Goal: Information Seeking & Learning: Learn about a topic

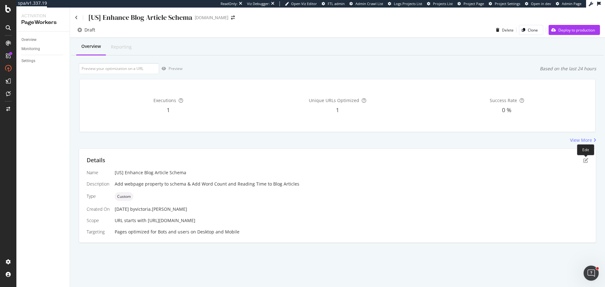
click at [588, 158] on div "Details Name [US] Enhance Blog Article Schema Description Add webpage property …" at bounding box center [337, 196] width 517 height 94
click at [586, 159] on icon "pen-to-square" at bounding box center [585, 160] width 5 height 5
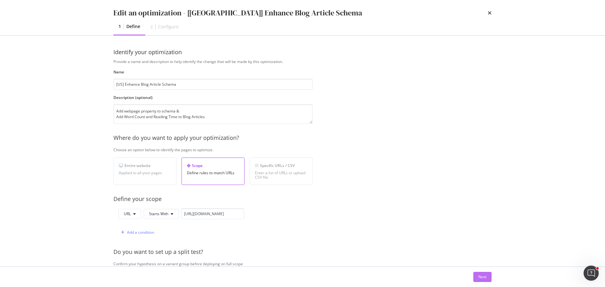
click at [488, 275] on button "Next" at bounding box center [482, 277] width 18 height 10
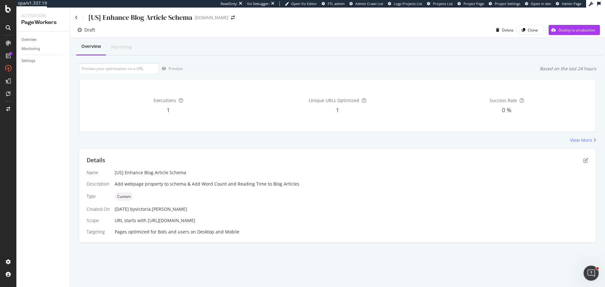
drag, startPoint x: 146, startPoint y: 219, endPoint x: 222, endPoint y: 219, distance: 75.9
click at [222, 219] on div "URL starts with https://www.castlery.com/us/blog/" at bounding box center [352, 220] width 474 height 6
copy span "https://www.castlery.com/us/blog/"
click at [127, 68] on input "url" at bounding box center [119, 68] width 80 height 11
paste input "https://www.castlery.com/us/blog/modern-timeless-lounge-makeover"
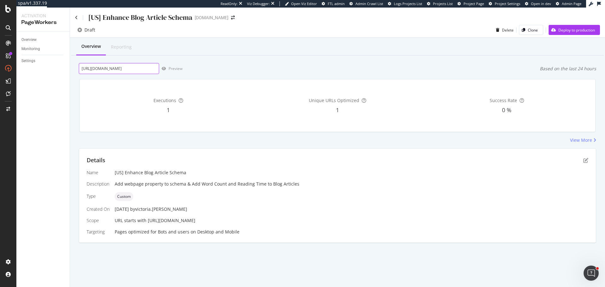
scroll to position [0, 48]
type input "https://www.castlery.com/us/blog/modern-timeless-lounge-makeover"
click at [171, 72] on div "Preview" at bounding box center [170, 68] width 23 height 9
click at [586, 159] on icon "pen-to-square" at bounding box center [585, 160] width 5 height 5
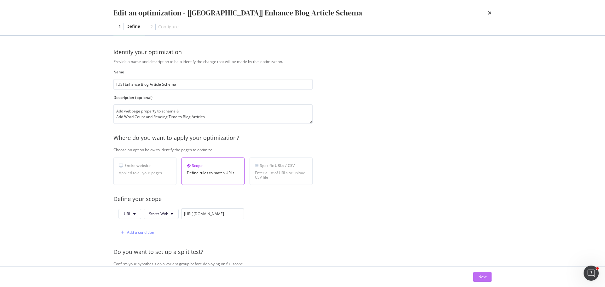
click at [474, 279] on button "Next" at bounding box center [482, 277] width 18 height 10
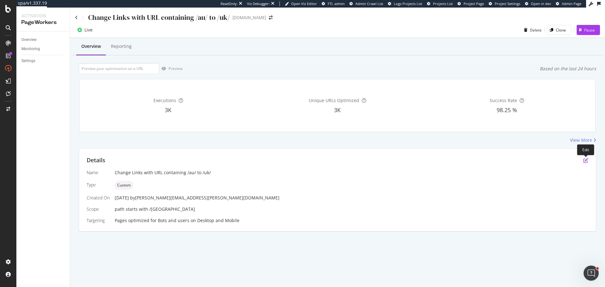
click at [585, 161] on icon "pen-to-square" at bounding box center [585, 160] width 5 height 5
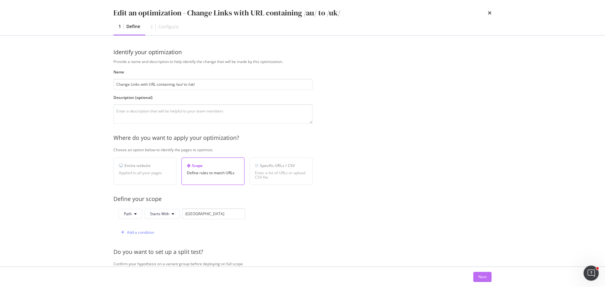
click at [482, 277] on div "Next" at bounding box center [482, 276] width 8 height 5
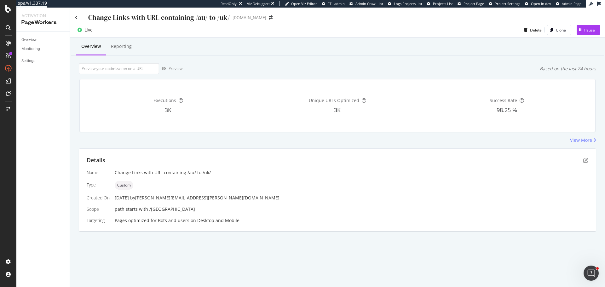
click at [149, 211] on span "path starts with /uk" at bounding box center [155, 209] width 80 height 6
drag, startPoint x: 147, startPoint y: 208, endPoint x: 158, endPoint y: 208, distance: 10.1
click at [158, 208] on div "path starts with /uk" at bounding box center [352, 209] width 474 height 6
copy span "/uk"
click at [586, 159] on icon "pen-to-square" at bounding box center [585, 160] width 5 height 5
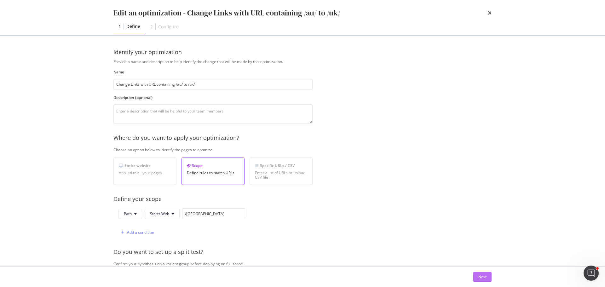
click at [483, 278] on div "Next" at bounding box center [482, 276] width 8 height 5
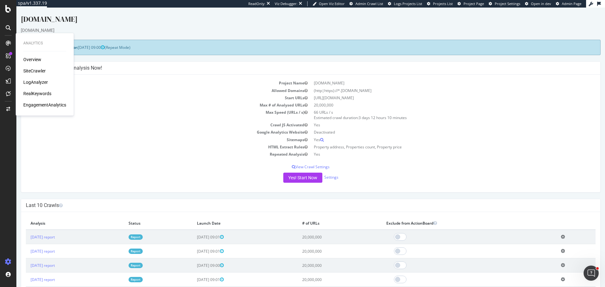
click at [34, 67] on div "Overview SiteCrawler LogAnalyzer RealKeywords EngagementAnalytics" at bounding box center [44, 82] width 43 height 52
click at [33, 69] on div "SiteCrawler" at bounding box center [34, 71] width 22 height 6
click at [34, 86] on div "AlertPanel" at bounding box center [33, 83] width 20 height 6
click at [38, 72] on div "ActionBoard" at bounding box center [35, 72] width 25 height 6
click at [34, 70] on div "SiteCrawler" at bounding box center [34, 71] width 22 height 6
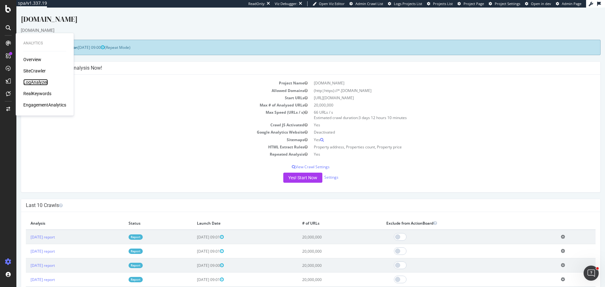
click at [40, 81] on div "LogAnalyzer" at bounding box center [35, 82] width 25 height 6
click at [45, 94] on div "RealKeywords" at bounding box center [37, 93] width 28 height 6
click at [54, 103] on div "EngagementAnalytics" at bounding box center [44, 105] width 43 height 6
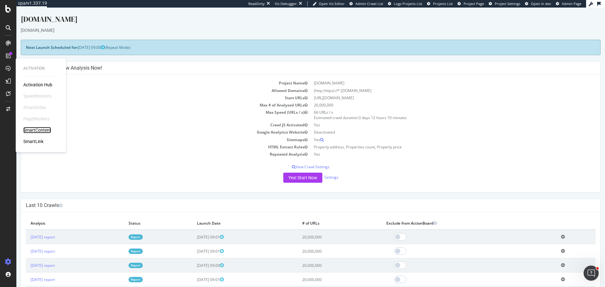
click at [37, 131] on div "SmartContent" at bounding box center [37, 130] width 28 height 6
click at [9, 91] on icon at bounding box center [8, 93] width 5 height 5
click at [42, 100] on div "CustomReports" at bounding box center [38, 97] width 31 height 6
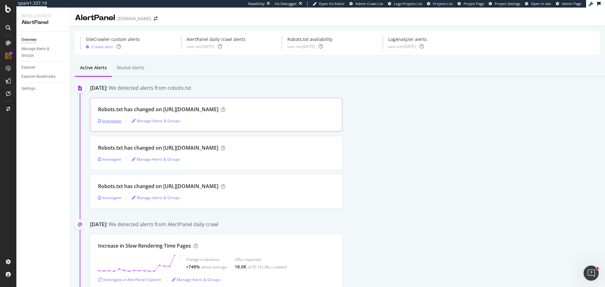
click at [112, 122] on div "Investigate" at bounding box center [109, 120] width 23 height 5
click at [106, 159] on div "Investigate" at bounding box center [109, 159] width 23 height 5
click at [110, 198] on div "Investigate" at bounding box center [109, 197] width 23 height 5
click at [116, 120] on div "Investigate" at bounding box center [109, 120] width 23 height 5
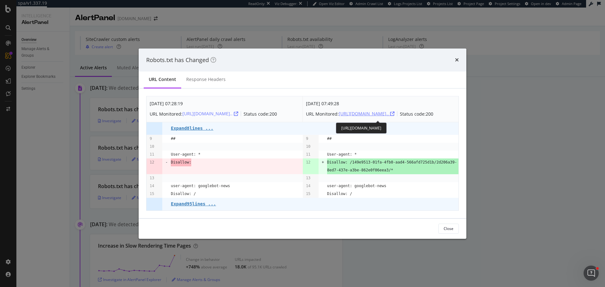
click at [385, 111] on div "https://www.realestate.com.au/robot..." at bounding box center [367, 114] width 56 height 6
click at [75, 178] on div "Robots.txt has Changed URL Content Response Headers Sep. 8th 2025 07:28:19 URL …" at bounding box center [302, 143] width 605 height 287
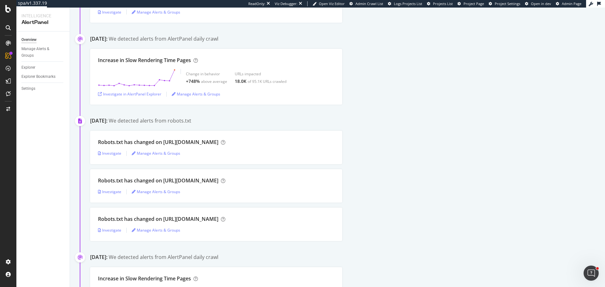
scroll to position [189, 0]
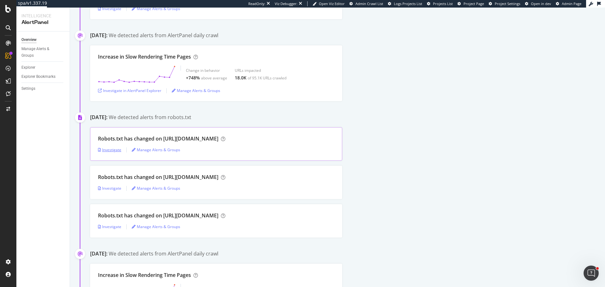
click at [106, 149] on div "Investigate" at bounding box center [109, 149] width 23 height 5
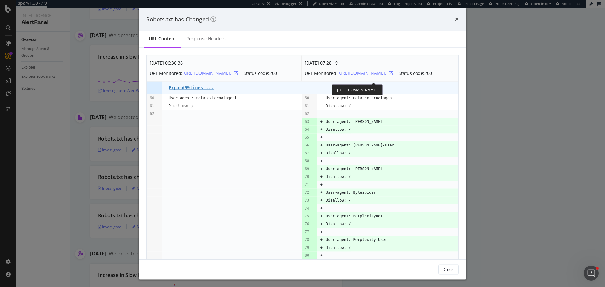
click at [364, 70] on div "https://www.realestate.com.au/robot..." at bounding box center [365, 73] width 56 height 10
click at [364, 72] on div "https://www.realestate.com.au/robot..." at bounding box center [365, 73] width 56 height 6
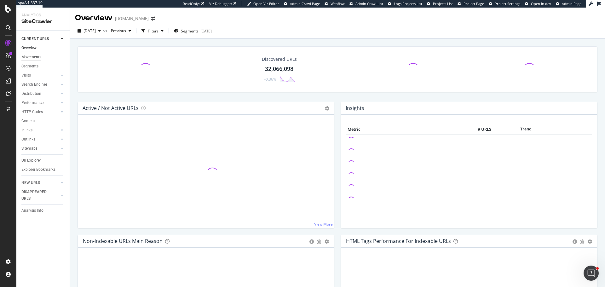
click at [37, 57] on div "Movements" at bounding box center [31, 57] width 20 height 7
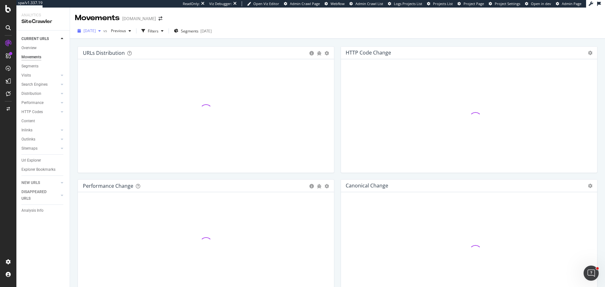
click at [96, 33] on span "[DATE]" at bounding box center [89, 30] width 12 height 5
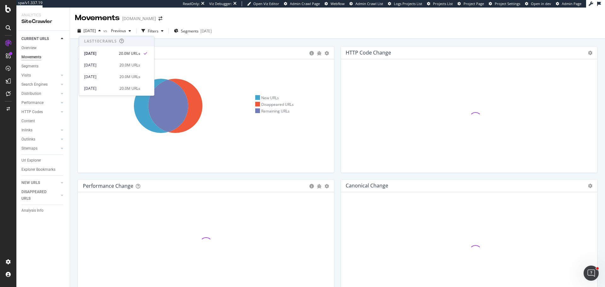
click at [329, 36] on div "[DATE] vs Previous Filters Segments [DATE]" at bounding box center [337, 32] width 535 height 13
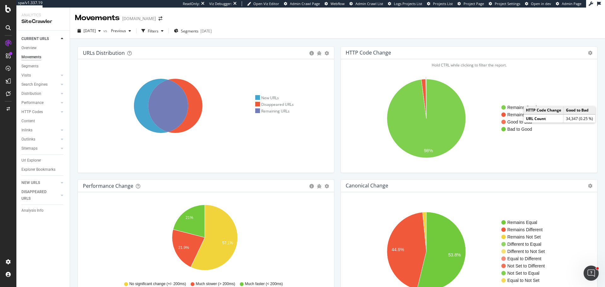
drag, startPoint x: 517, startPoint y: 121, endPoint x: 181, endPoint y: 1, distance: 357.3
click at [517, 123] on text "Good to Bad" at bounding box center [519, 121] width 25 height 5
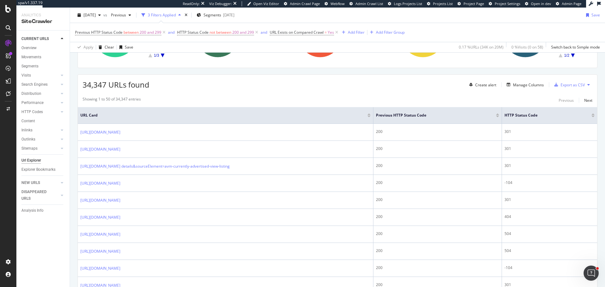
scroll to position [95, 0]
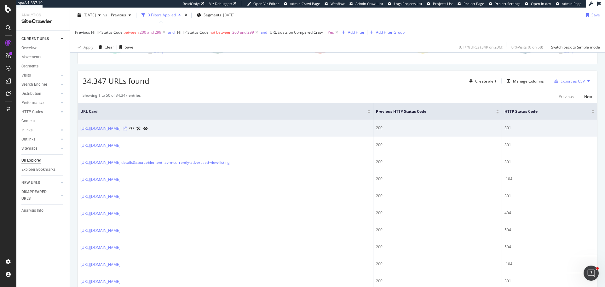
click at [127, 129] on icon at bounding box center [125, 129] width 4 height 4
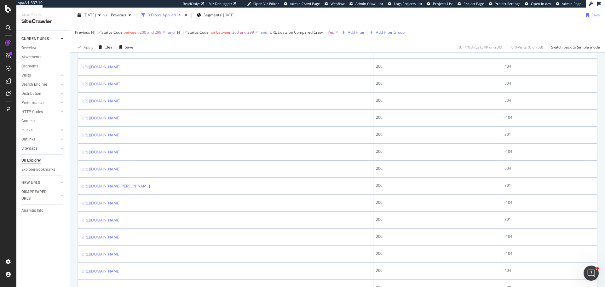
scroll to position [177, 0]
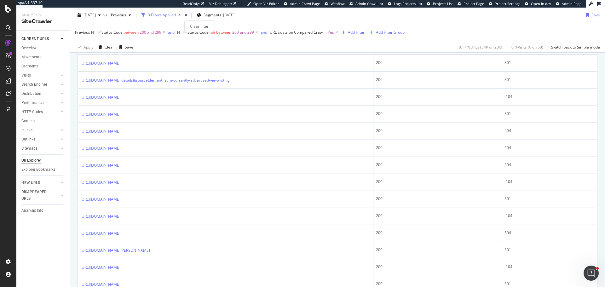
click at [187, 14] on icon "times" at bounding box center [186, 15] width 3 height 4
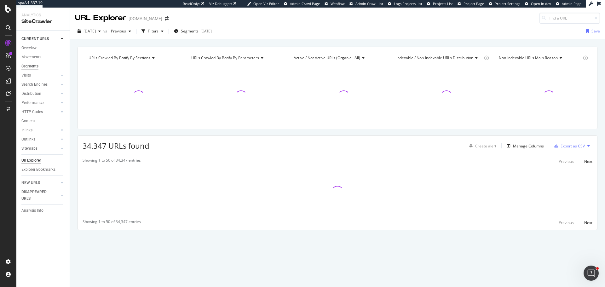
click at [34, 64] on div "Segments" at bounding box center [29, 66] width 17 height 7
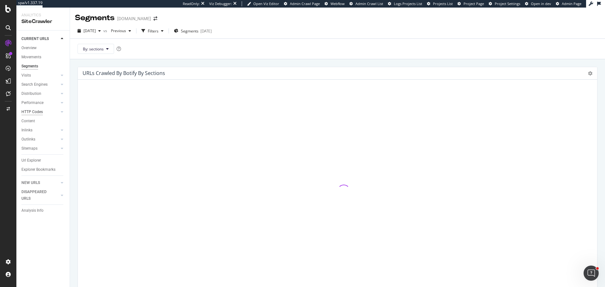
click at [35, 111] on div "HTTP Codes" at bounding box center [31, 112] width 21 height 7
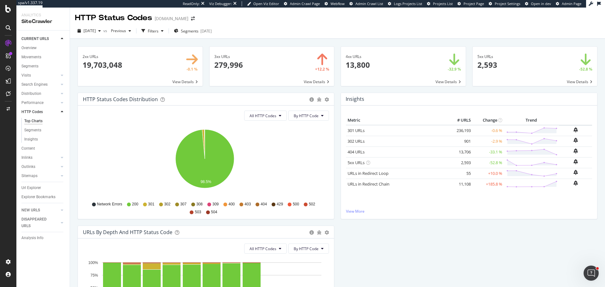
click at [318, 83] on span at bounding box center [272, 66] width 125 height 39
click at [266, 118] on span "All HTTP Codes" at bounding box center [263, 115] width 27 height 5
click at [258, 162] on span "3xx family" at bounding box center [264, 163] width 32 height 6
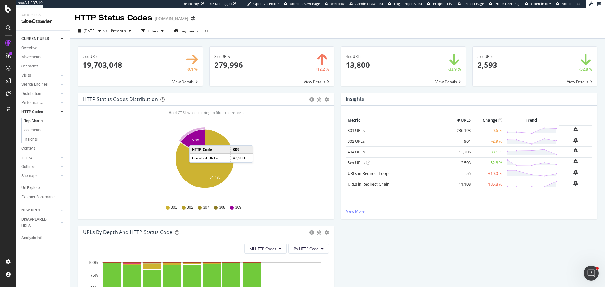
click at [196, 139] on text "15.3%" at bounding box center [195, 140] width 11 height 4
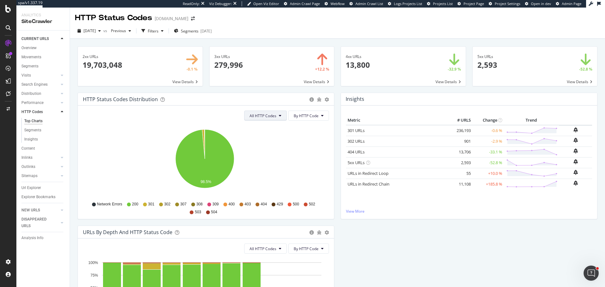
click at [263, 116] on span "All HTTP Codes" at bounding box center [263, 115] width 27 height 5
click at [258, 162] on span "3xx family" at bounding box center [264, 163] width 32 height 6
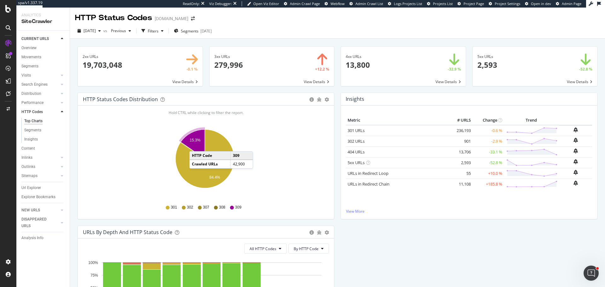
click at [194, 138] on text "15.3%" at bounding box center [195, 140] width 11 height 4
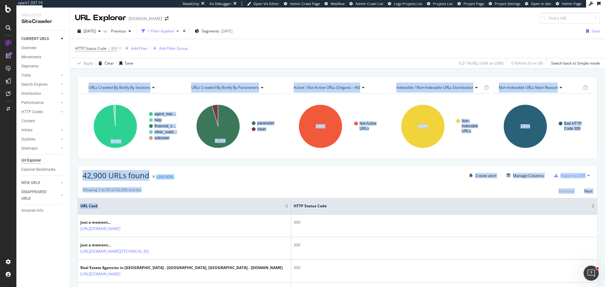
drag, startPoint x: 201, startPoint y: 209, endPoint x: 605, endPoint y: 226, distance: 403.7
click at [605, 226] on div "URL Explorer www.realestate.com.au 2025 Aug. 31st vs Previous 1 Filter Applied …" at bounding box center [337, 147] width 535 height 279
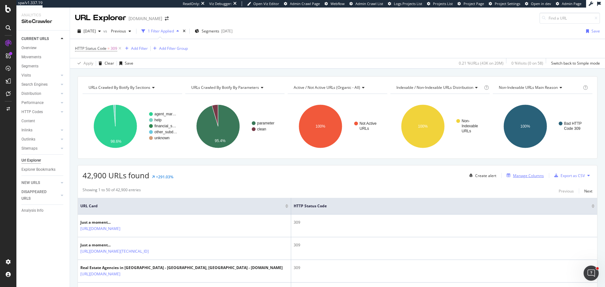
click at [519, 177] on div "Manage Columns" at bounding box center [528, 175] width 31 height 5
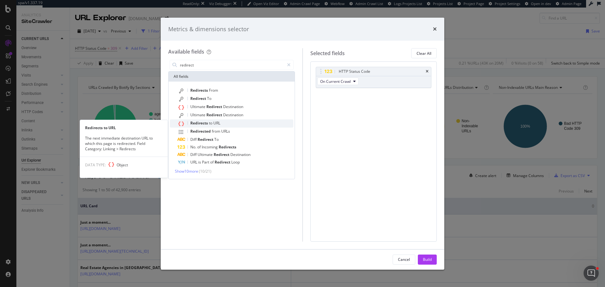
type input "redirect"
click at [215, 122] on span "URL" at bounding box center [216, 122] width 7 height 5
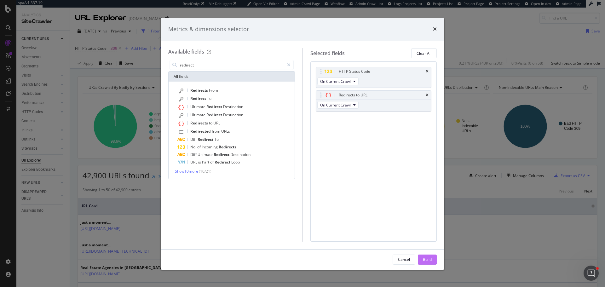
click at [428, 256] on div "Build" at bounding box center [427, 259] width 9 height 9
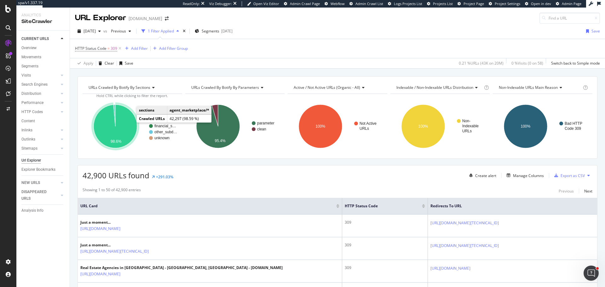
click at [127, 124] on icon "A chart." at bounding box center [115, 126] width 43 height 43
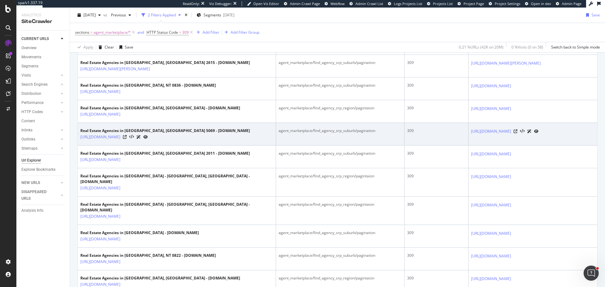
scroll to position [1040, 0]
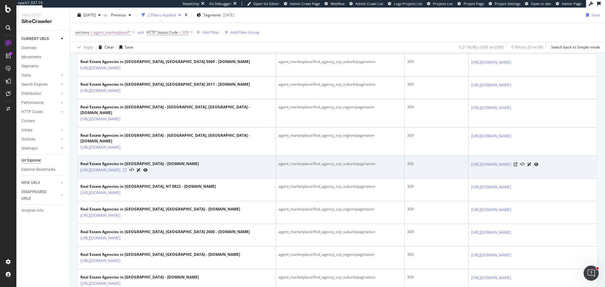
click at [127, 168] on icon at bounding box center [125, 170] width 4 height 4
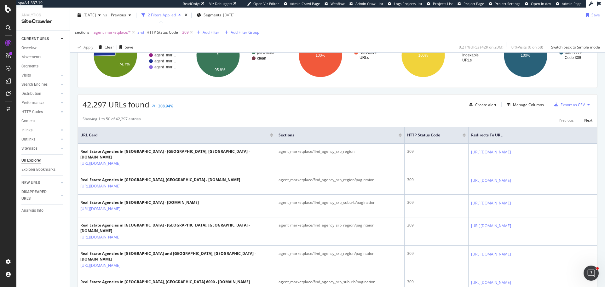
scroll to position [0, 0]
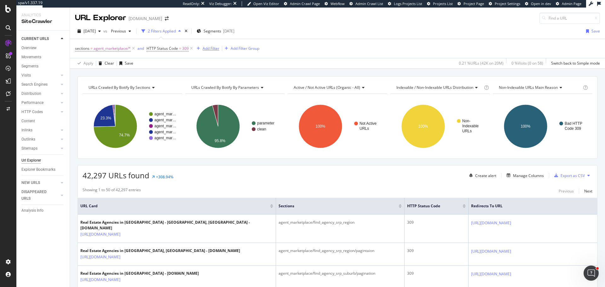
click at [205, 50] on div "Add Filter" at bounding box center [211, 48] width 17 height 5
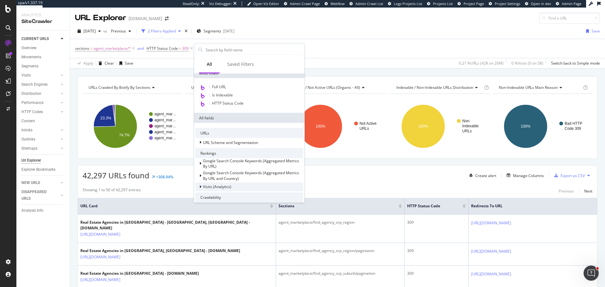
scroll to position [95, 0]
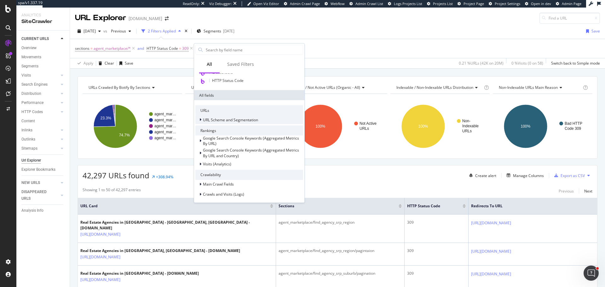
click at [216, 122] on span "URL Scheme and Segmentation" at bounding box center [230, 119] width 55 height 5
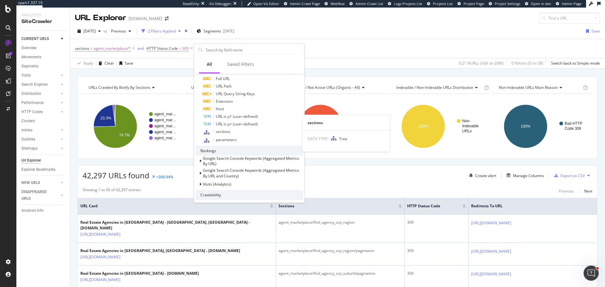
scroll to position [189, 0]
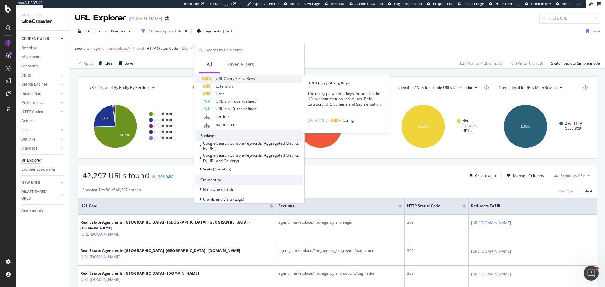
click at [243, 80] on span "URL Query String Keys" at bounding box center [235, 78] width 39 height 5
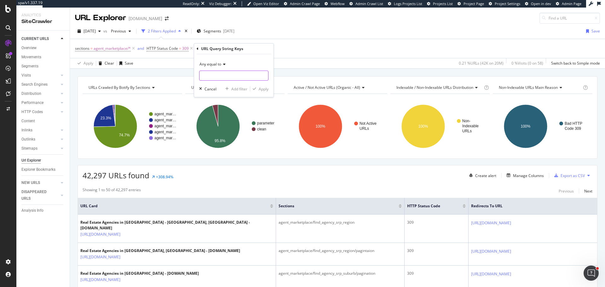
click at [227, 79] on input "text" at bounding box center [233, 76] width 69 height 10
click at [212, 61] on span "Any equal to" at bounding box center [210, 63] width 22 height 5
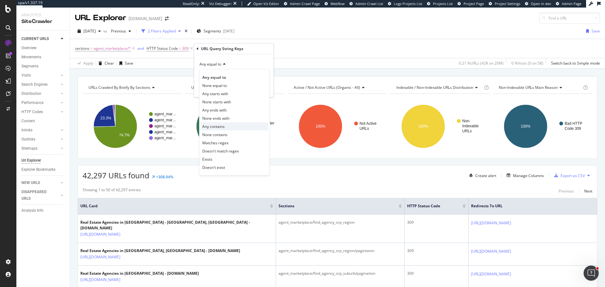
click at [214, 129] on span "Any contains" at bounding box center [213, 126] width 22 height 5
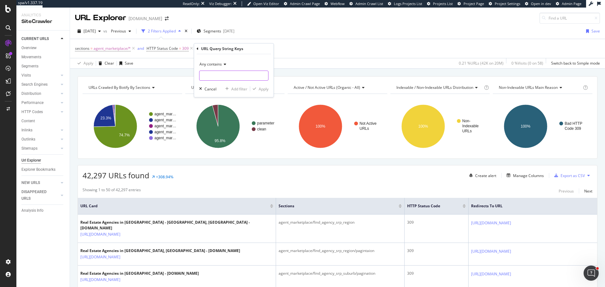
click at [219, 74] on input "text" at bounding box center [233, 76] width 69 height 10
type input "page"
click at [260, 90] on div "Apply" at bounding box center [264, 88] width 10 height 5
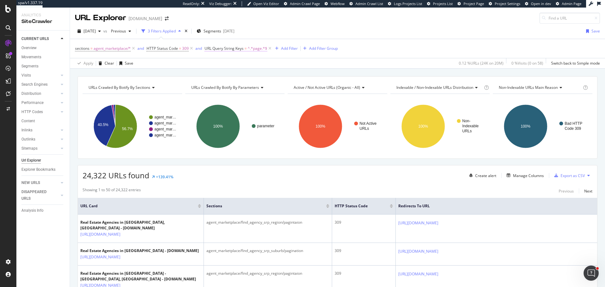
click at [245, 48] on span "=" at bounding box center [245, 48] width 2 height 5
click at [223, 64] on span "Any contains" at bounding box center [221, 62] width 22 height 5
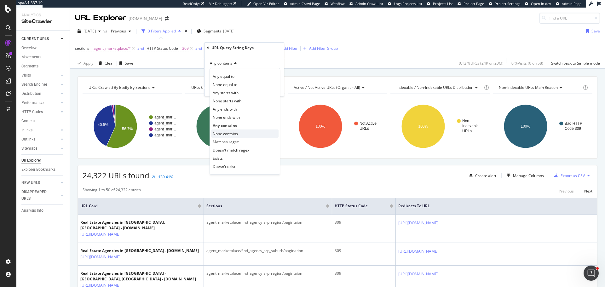
click at [221, 135] on span "None contains" at bounding box center [225, 133] width 25 height 5
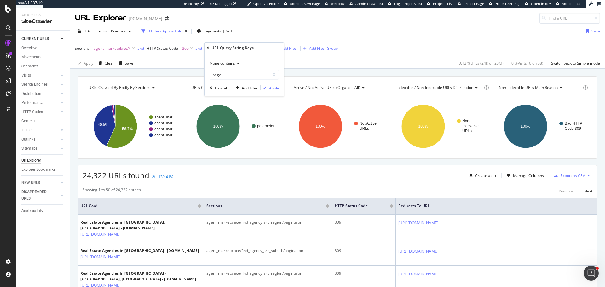
click at [269, 89] on div "Apply" at bounding box center [274, 87] width 10 height 5
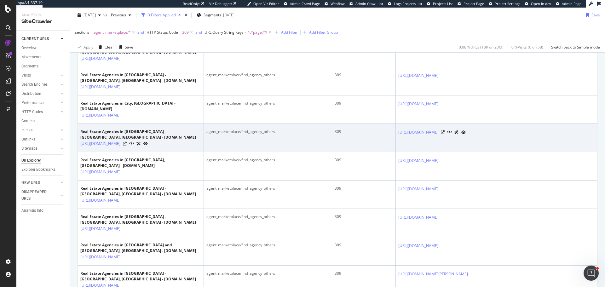
scroll to position [252, 0]
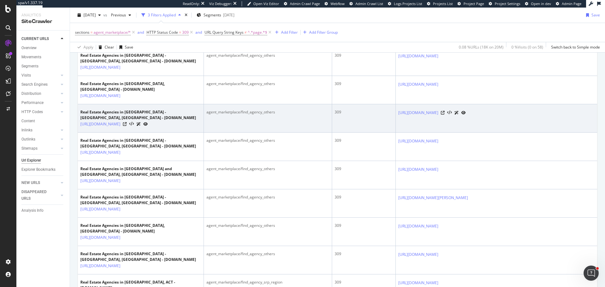
click at [176, 127] on div "https://www.realestate.com.au/find-agency/darwin+nt/" at bounding box center [140, 124] width 121 height 7
click at [127, 126] on icon at bounding box center [125, 124] width 4 height 4
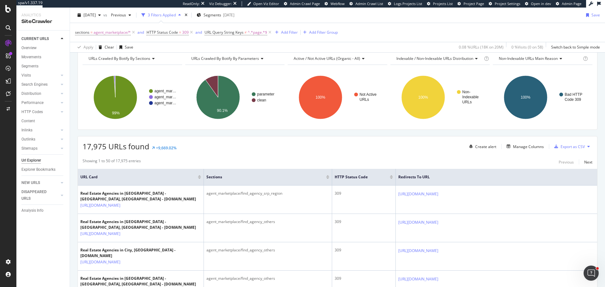
scroll to position [0, 0]
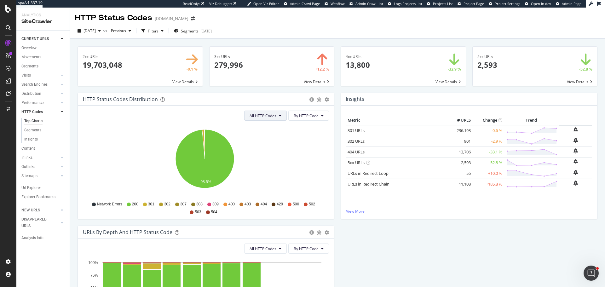
click at [266, 112] on button "All HTTP Codes" at bounding box center [265, 116] width 43 height 10
click at [271, 163] on span "3xx family" at bounding box center [264, 163] width 32 height 6
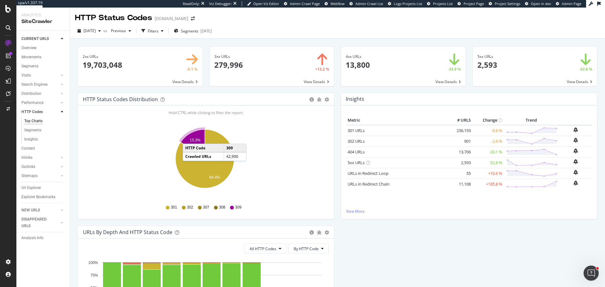
click at [189, 137] on icon "A chart." at bounding box center [193, 143] width 24 height 29
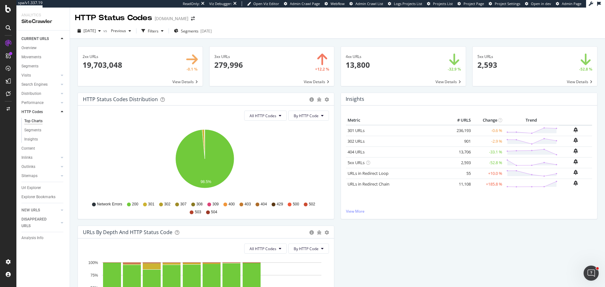
click at [312, 81] on span at bounding box center [272, 66] width 125 height 39
click at [255, 116] on span "All HTTP Codes" at bounding box center [263, 115] width 27 height 5
click at [259, 155] on div "Bad HTTP Codes" at bounding box center [264, 151] width 42 height 9
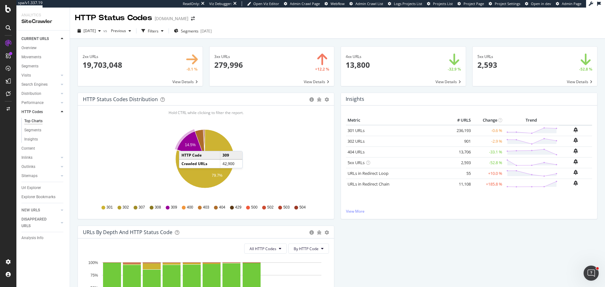
click at [185, 145] on text "14.5%" at bounding box center [190, 145] width 11 height 4
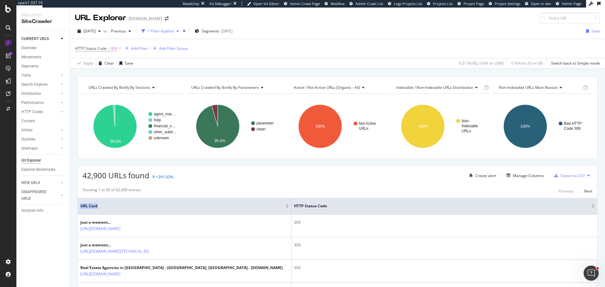
drag, startPoint x: 203, startPoint y: 208, endPoint x: 599, endPoint y: 216, distance: 396.1
click at [534, 176] on div "Manage Columns" at bounding box center [528, 175] width 31 height 5
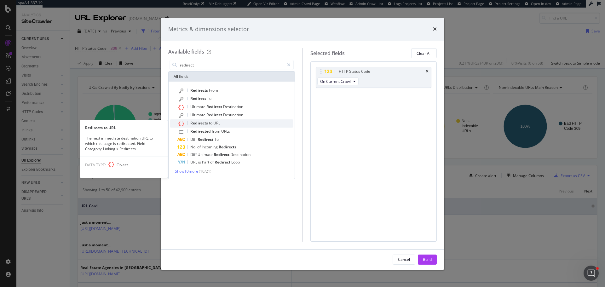
type input "redirect"
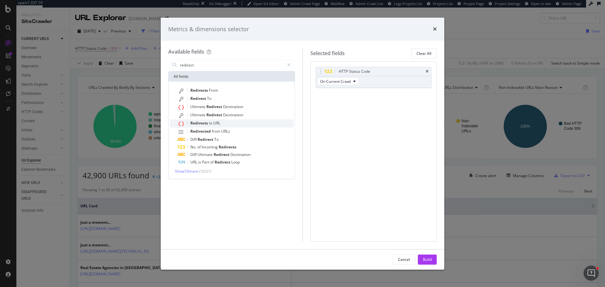
click at [204, 122] on span "Redirects" at bounding box center [199, 122] width 19 height 5
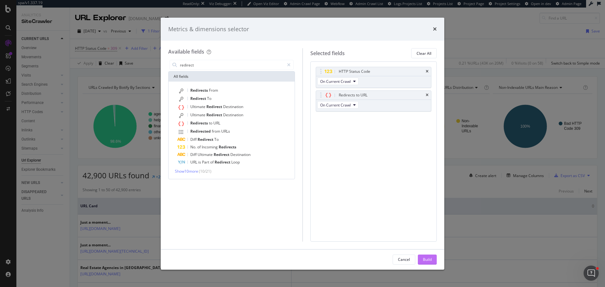
click at [425, 259] on div "Build" at bounding box center [427, 259] width 9 height 5
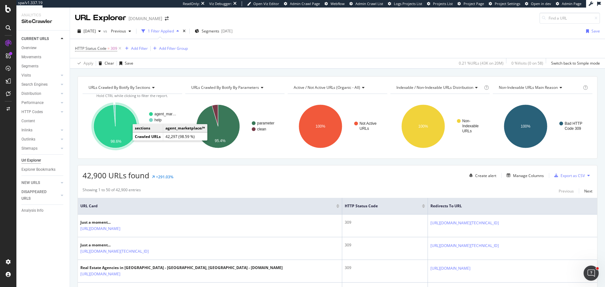
click at [124, 137] on icon "A chart." at bounding box center [115, 126] width 43 height 43
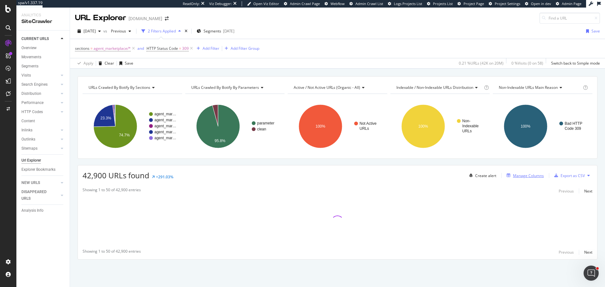
click at [515, 176] on div "Manage Columns" at bounding box center [528, 175] width 31 height 5
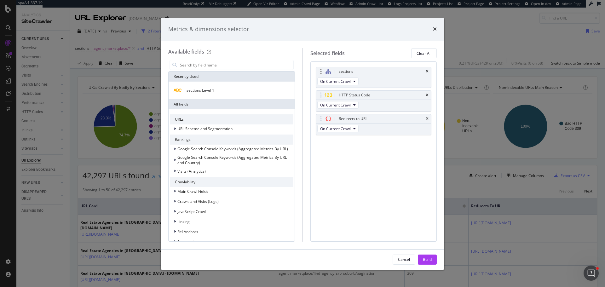
click at [425, 73] on div "sections" at bounding box center [373, 71] width 115 height 9
click at [428, 70] on icon "times" at bounding box center [427, 72] width 3 height 4
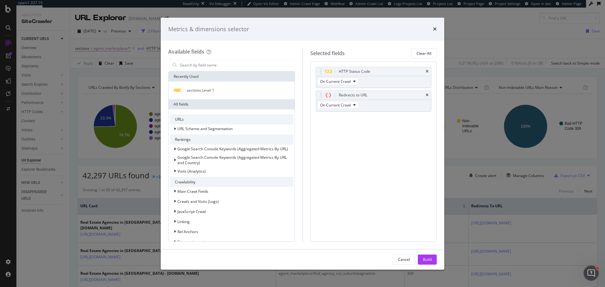
click at [430, 251] on div "Cancel Build" at bounding box center [303, 260] width 284 height 20
click at [429, 258] on div "Build" at bounding box center [427, 259] width 9 height 5
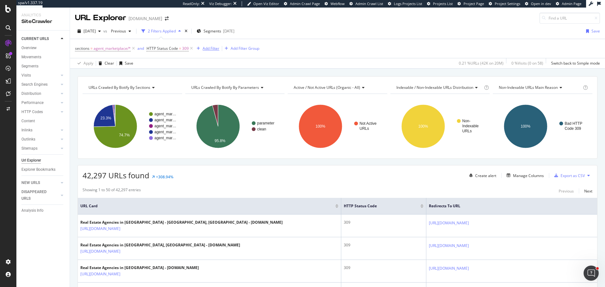
click at [209, 48] on div "Add Filter" at bounding box center [211, 48] width 17 height 5
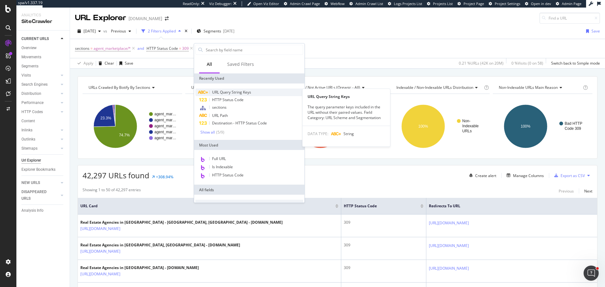
click at [232, 92] on span "URL Query String Keys" at bounding box center [231, 91] width 39 height 5
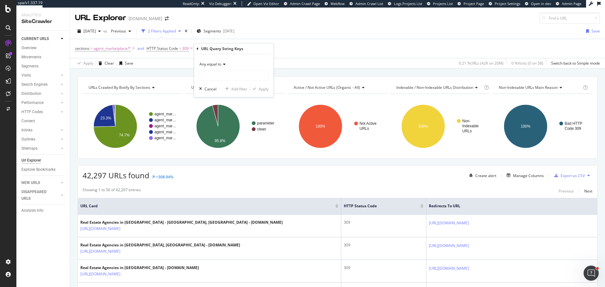
click at [212, 66] on span "Any equal to" at bounding box center [210, 63] width 22 height 5
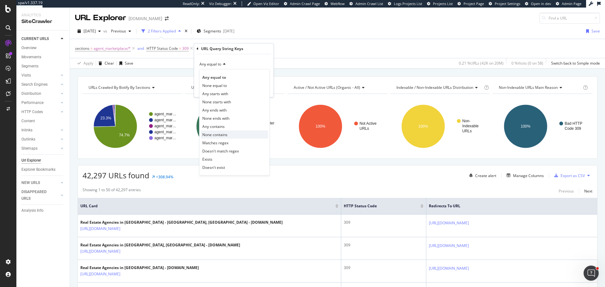
click at [219, 133] on span "None contains" at bounding box center [214, 134] width 25 height 5
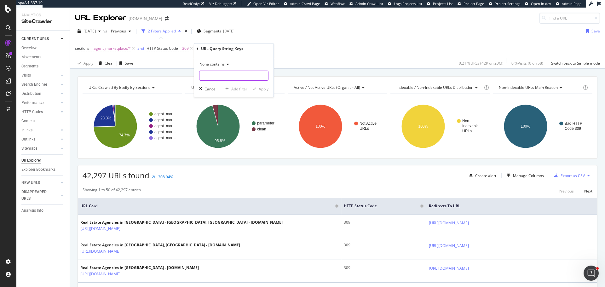
click at [215, 78] on input "text" at bounding box center [233, 76] width 69 height 10
type input "page"
click at [259, 90] on div "Apply" at bounding box center [264, 88] width 10 height 5
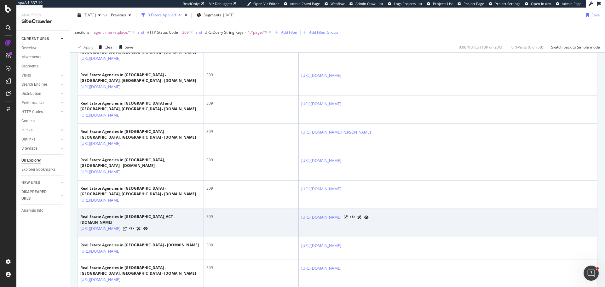
scroll to position [315, 0]
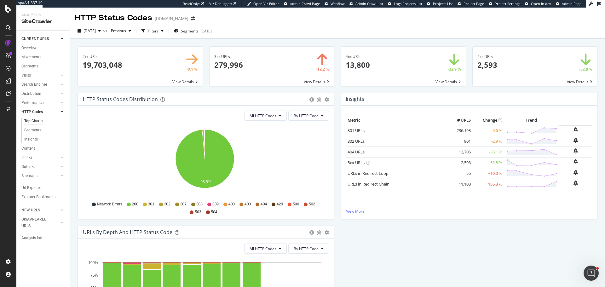
click at [370, 184] on link "URLs in Redirect Chain" at bounding box center [369, 184] width 42 height 6
click at [258, 112] on button "All HTTP Codes" at bounding box center [265, 116] width 43 height 10
click at [255, 166] on div "3xx family" at bounding box center [264, 162] width 42 height 9
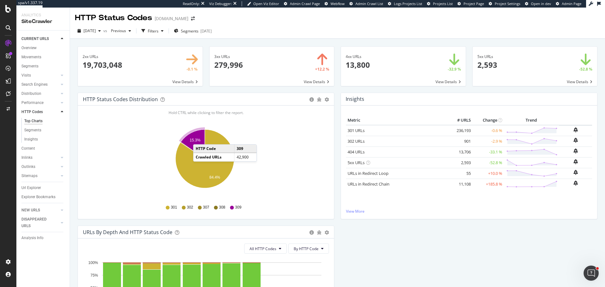
click at [197, 137] on icon "A chart." at bounding box center [193, 143] width 24 height 29
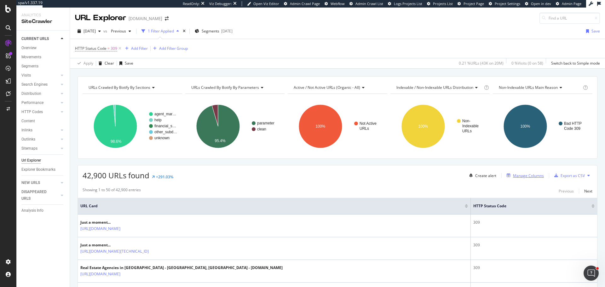
click at [516, 174] on div "Manage Columns" at bounding box center [528, 175] width 31 height 5
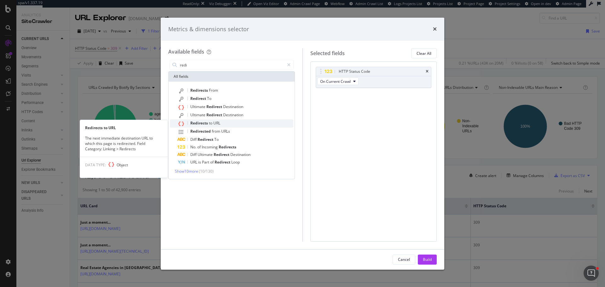
type input "redi"
click at [219, 124] on span "URL" at bounding box center [216, 122] width 7 height 5
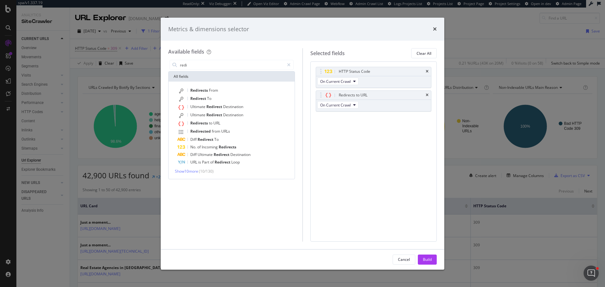
click at [429, 257] on div "Build" at bounding box center [427, 259] width 9 height 5
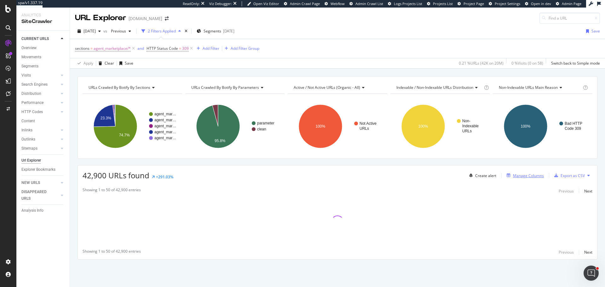
click at [522, 174] on div "Manage Columns" at bounding box center [528, 175] width 31 height 5
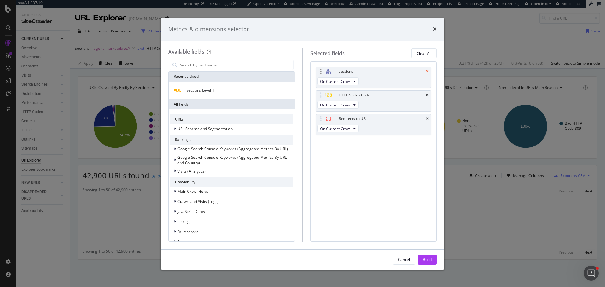
click at [427, 72] on icon "times" at bounding box center [427, 72] width 3 height 4
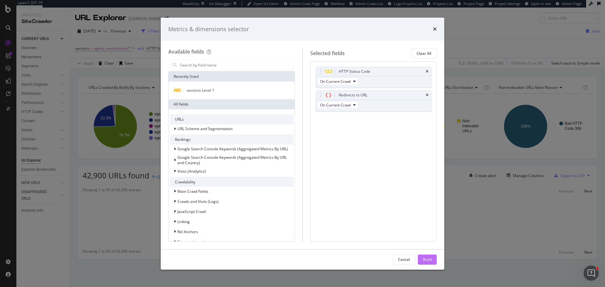
click at [422, 257] on button "Build" at bounding box center [427, 260] width 19 height 10
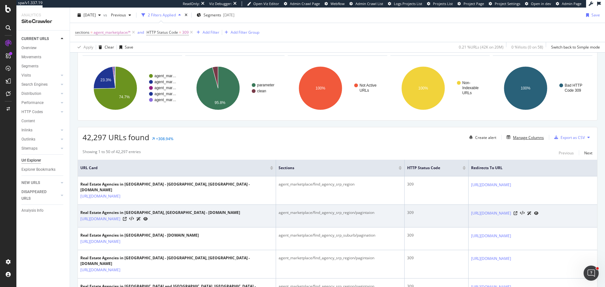
scroll to position [32, 0]
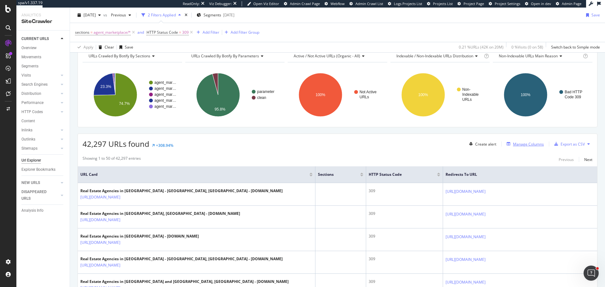
click at [525, 142] on div "Manage Columns" at bounding box center [528, 143] width 31 height 5
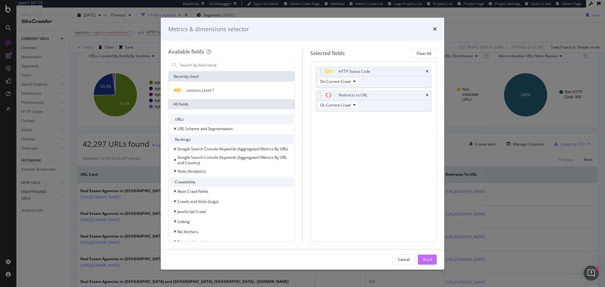
click at [425, 262] on div "Build" at bounding box center [427, 259] width 9 height 5
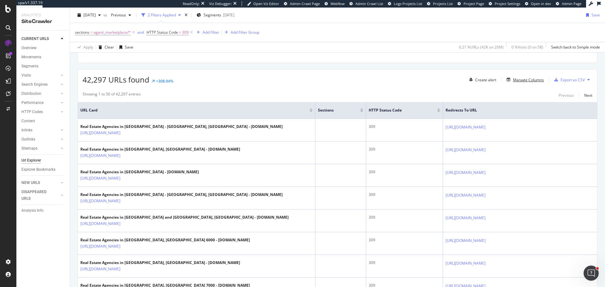
scroll to position [0, 0]
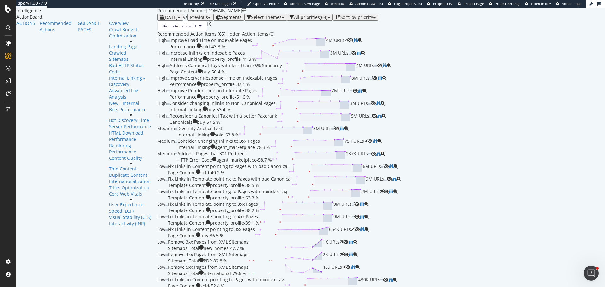
scroll to position [1714, 0]
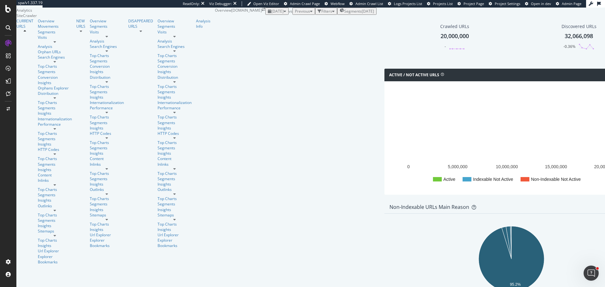
scroll to position [189, 0]
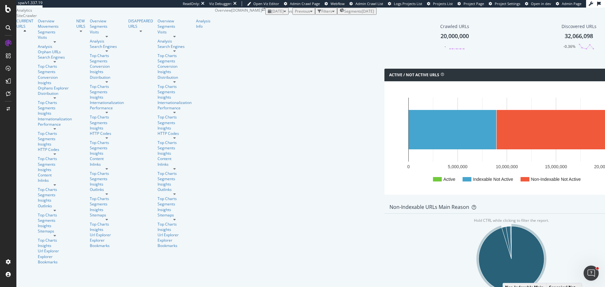
drag, startPoint x: 224, startPoint y: 127, endPoint x: 202, endPoint y: 122, distance: 22.0
click at [479, 226] on icon "A chart." at bounding box center [512, 259] width 66 height 66
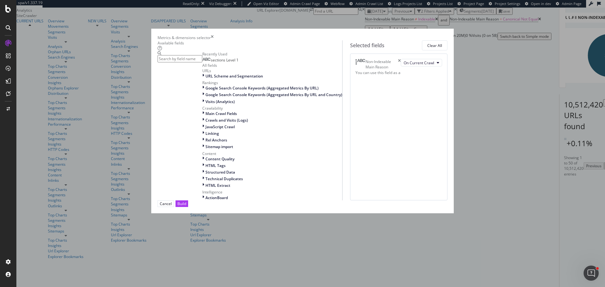
click at [202, 62] on input "modal" at bounding box center [180, 58] width 45 height 7
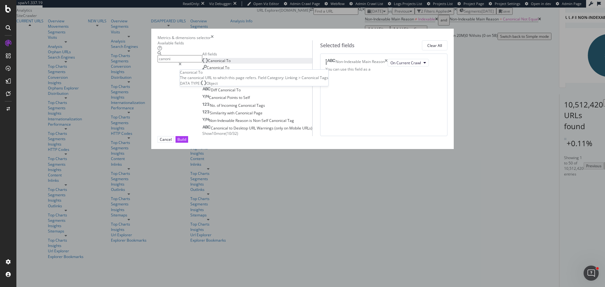
type input "canoni"
click at [208, 63] on span "Canonical" at bounding box center [217, 60] width 18 height 5
click at [186, 142] on div "Build" at bounding box center [181, 139] width 9 height 5
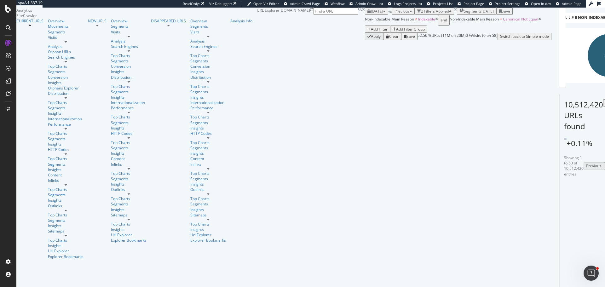
scroll to position [63, 0]
click at [367, 31] on div "button" at bounding box center [368, 29] width 3 height 4
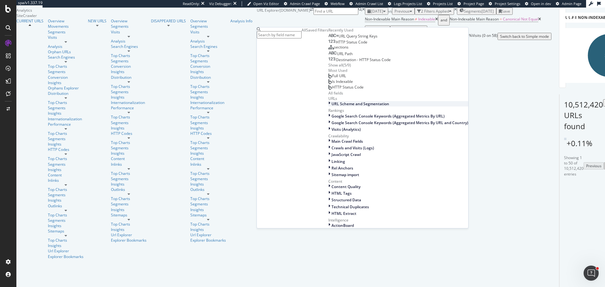
click at [331, 106] on span "URL Scheme and Segmentation" at bounding box center [360, 103] width 58 height 5
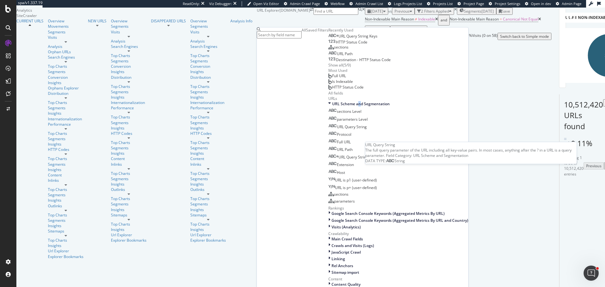
scroll to position [158, 0]
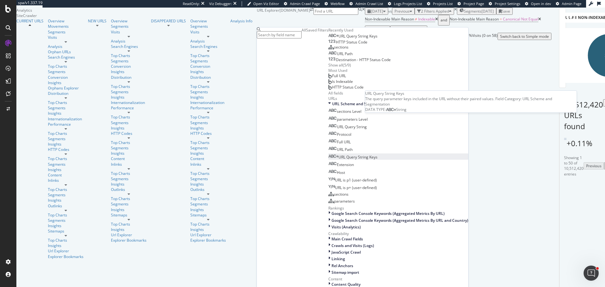
click at [338, 154] on span "URL Query String Keys" at bounding box center [357, 156] width 39 height 5
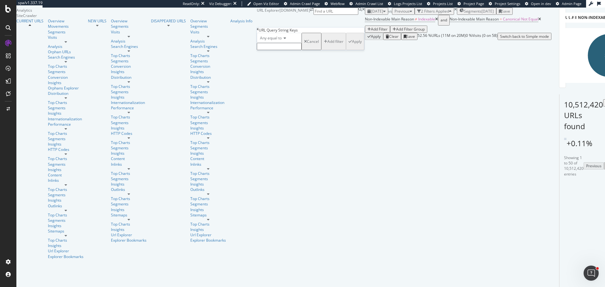
click at [271, 41] on span "Any equal to" at bounding box center [271, 37] width 22 height 5
click at [273, 122] on span "Doesn't exist" at bounding box center [270, 119] width 23 height 5
click at [343, 41] on div "Apply" at bounding box center [348, 37] width 10 height 5
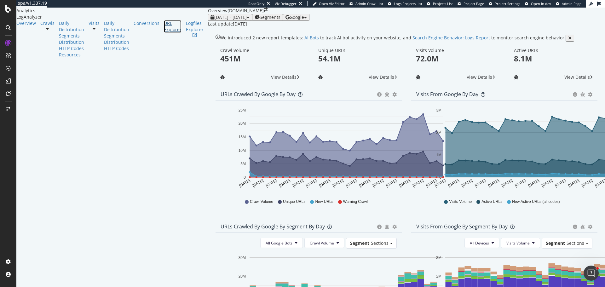
click at [164, 33] on div "URL Explorer" at bounding box center [173, 26] width 18 height 13
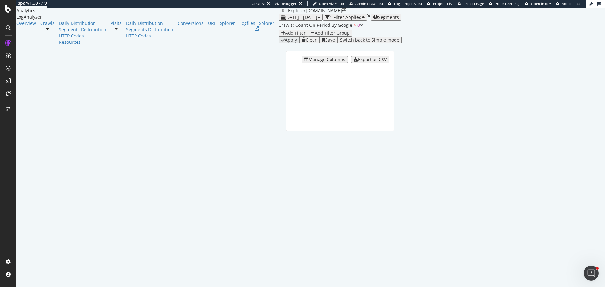
click at [281, 36] on div "Add Filter" at bounding box center [293, 33] width 25 height 5
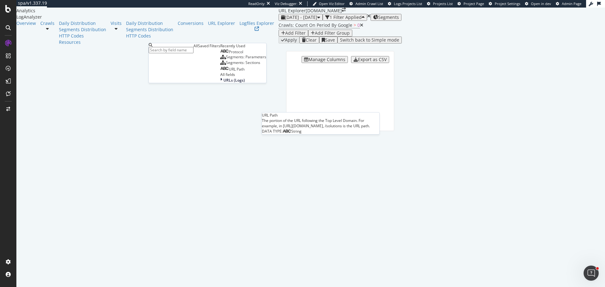
click at [229, 72] on span "URL Path" at bounding box center [237, 68] width 16 height 5
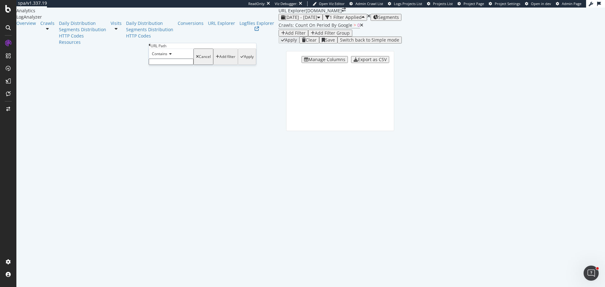
click at [164, 65] on input "text" at bounding box center [171, 62] width 45 height 6
paste input "/149e9513-01fa-4fb0-aad4-566afd725d1b/2d206a39-8ed7-437e-a3be-862e0f06eea3/"
type input "/149e9513-01fa-4fb0-aad4-566afd725d1b/2d206a39-8ed7-437e-a3be-862e0f06eea3/"
click at [244, 61] on div "Apply" at bounding box center [249, 58] width 10 height 4
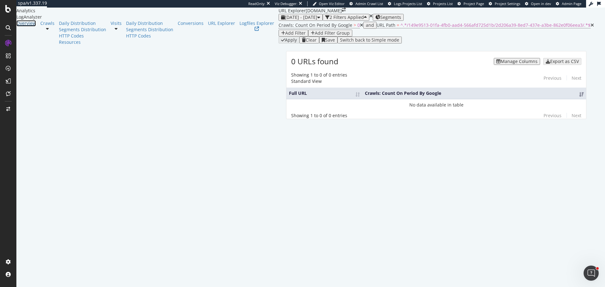
click at [33, 26] on div "Overview" at bounding box center [26, 23] width 20 height 6
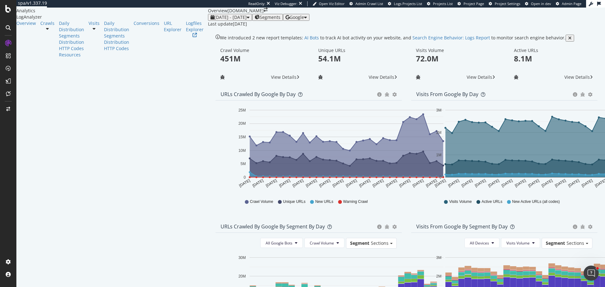
click at [304, 20] on span "Google" at bounding box center [297, 17] width 14 height 6
click at [544, 40] on div "OpenAI" at bounding box center [544, 36] width 43 height 9
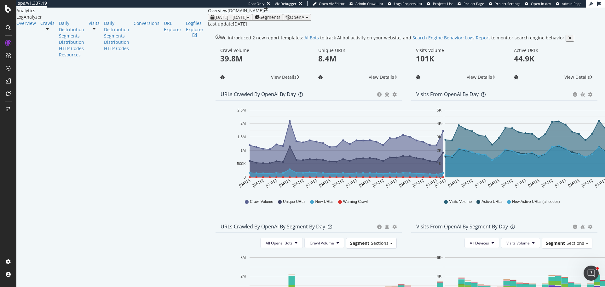
click at [306, 20] on span "OpenAI" at bounding box center [298, 17] width 16 height 6
click at [541, 54] on div "Google Bing OpenAI Other AI Bots" at bounding box center [544, 31] width 44 height 50
click at [535, 50] on div "Other AI Bots" at bounding box center [543, 48] width 43 height 9
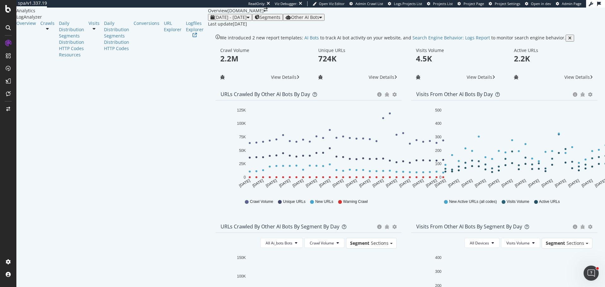
scroll to position [246, 0]
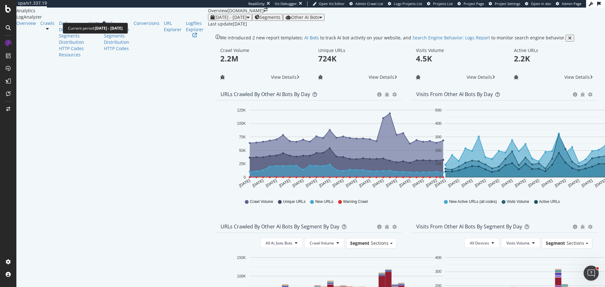
click at [214, 16] on span "2025 Aug. 9th - Sep. 7th" at bounding box center [230, 17] width 32 height 6
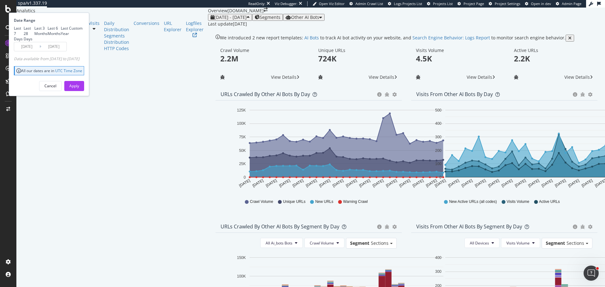
click at [208, 25] on div "Last update Sep. 08, 2025" at bounding box center [406, 24] width 397 height 6
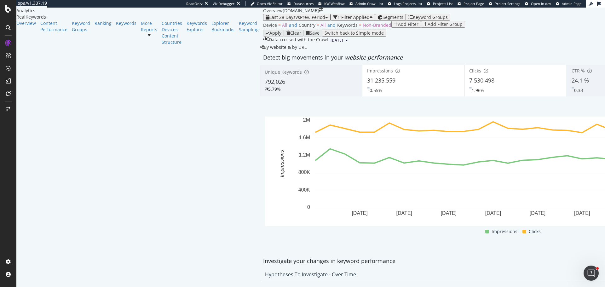
scroll to position [536, 0]
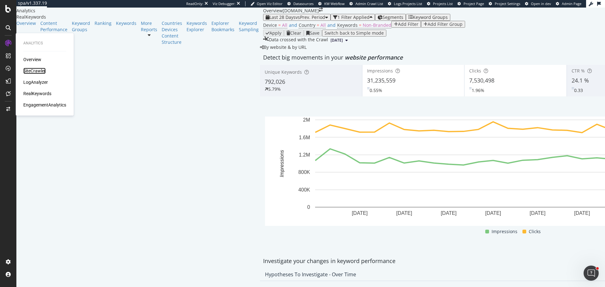
click at [42, 68] on div "SiteCrawler" at bounding box center [34, 71] width 22 height 6
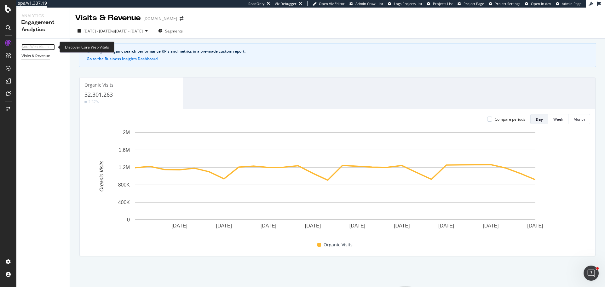
click at [40, 47] on div "Core Web Vitals" at bounding box center [34, 47] width 27 height 7
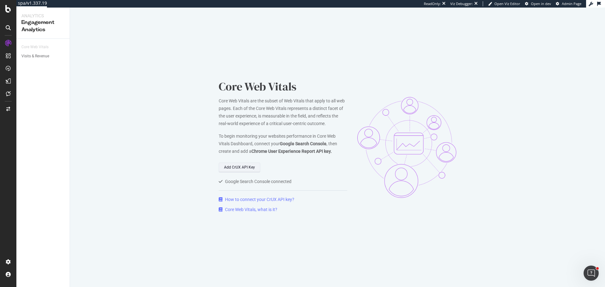
click at [244, 170] on div "Add CrUX API Key" at bounding box center [239, 167] width 31 height 9
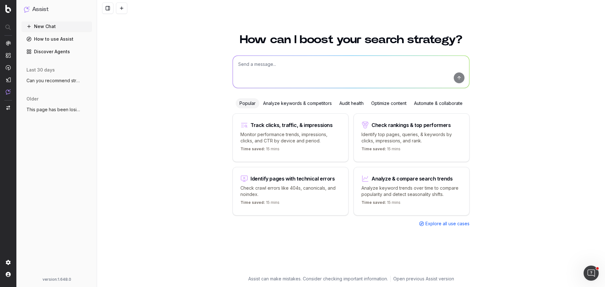
click at [59, 109] on span "This page has been losing impressions an" at bounding box center [53, 109] width 55 height 6
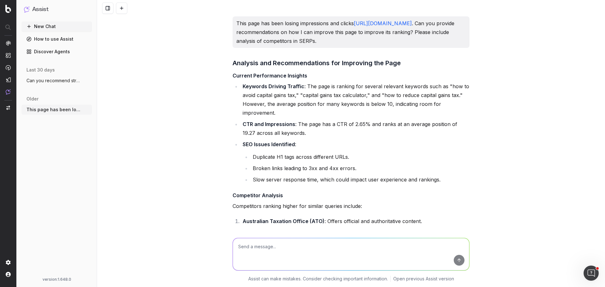
click at [63, 81] on span "Can you recommend structured data that I" at bounding box center [53, 81] width 55 height 6
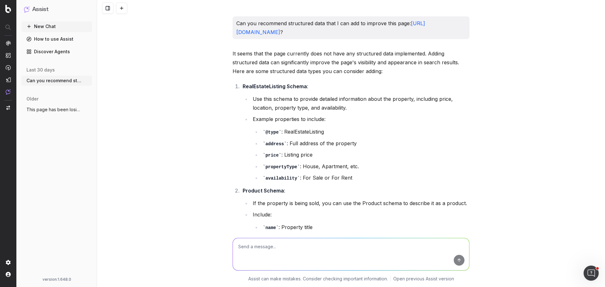
click at [324, 32] on link "https://www.realestate.com.au/property-house-nsw-schofields-146636388" at bounding box center [330, 27] width 189 height 15
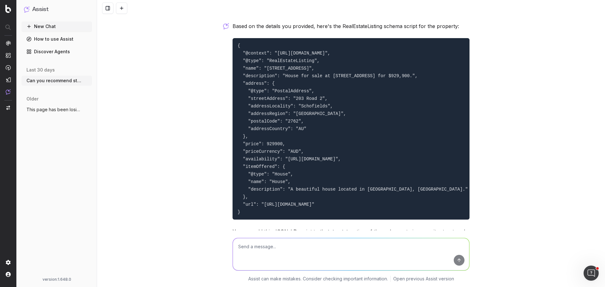
scroll to position [763, 0]
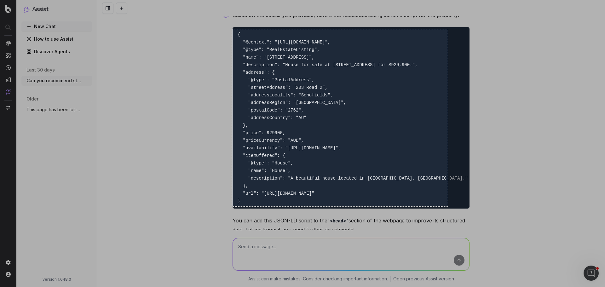
drag, startPoint x: 232, startPoint y: 29, endPoint x: 448, endPoint y: 206, distance: 279.2
click at [448, 206] on div "685 X 562" at bounding box center [302, 143] width 605 height 287
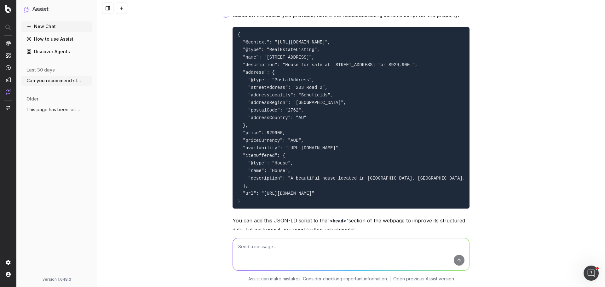
drag, startPoint x: 158, startPoint y: 156, endPoint x: 166, endPoint y: 155, distance: 8.2
click at [159, 155] on div "Can you recommend structured data that I can add to improve this page: https://…" at bounding box center [351, 143] width 508 height 287
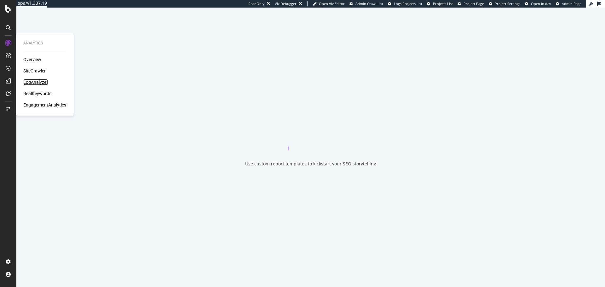
click at [35, 79] on div "LogAnalyzer" at bounding box center [35, 82] width 25 height 6
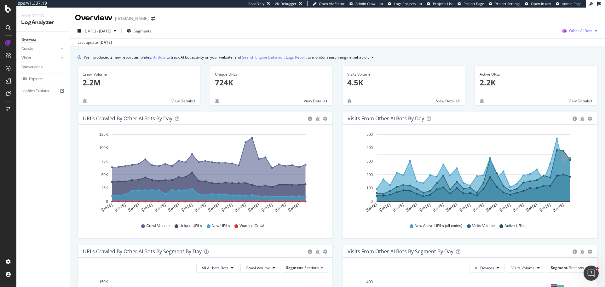
click at [580, 31] on span "Other AI Bots" at bounding box center [580, 30] width 23 height 5
click at [574, 43] on span "Google" at bounding box center [582, 44] width 25 height 6
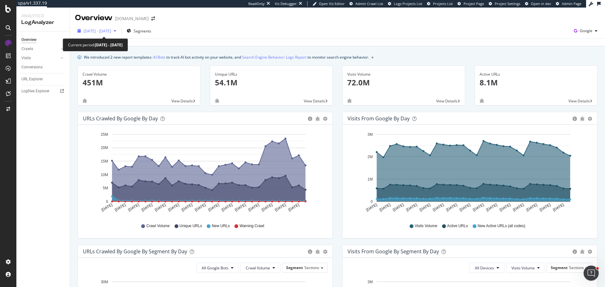
click at [110, 27] on div "[DATE] - [DATE]" at bounding box center [97, 30] width 44 height 9
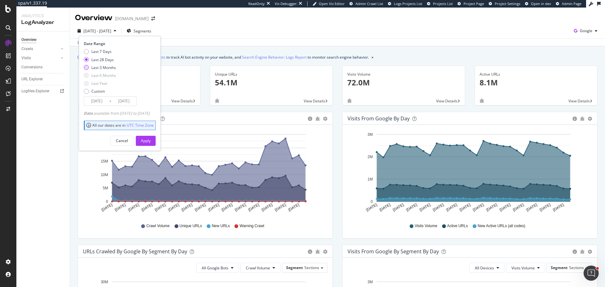
click at [101, 67] on div "Last 3 Months" at bounding box center [103, 67] width 25 height 5
type input "[DATE]"
click at [151, 139] on div "Apply" at bounding box center [146, 140] width 10 height 5
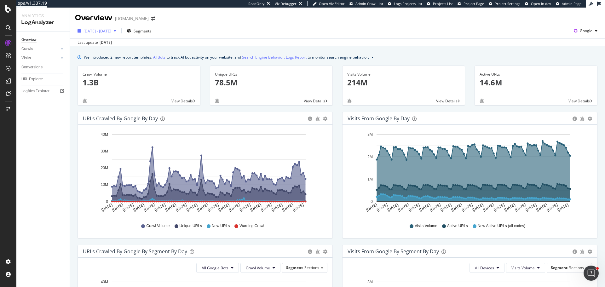
click at [105, 33] on span "[DATE] - [DATE]" at bounding box center [97, 30] width 28 height 5
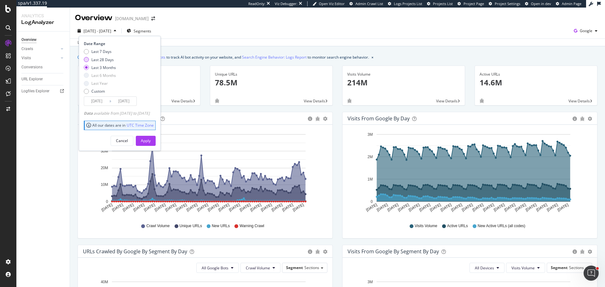
click at [99, 60] on div "Last 28 Days" at bounding box center [102, 59] width 22 height 5
type input "[DATE]"
click at [151, 141] on div "Apply" at bounding box center [146, 140] width 10 height 5
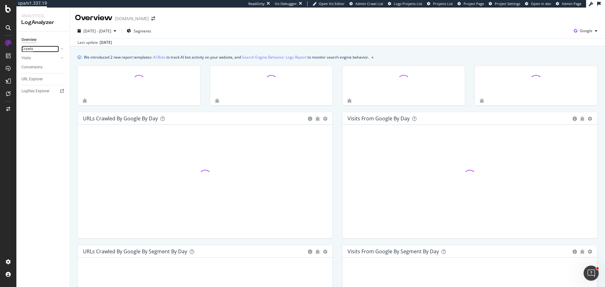
click at [30, 47] on div "Crawls" at bounding box center [27, 49] width 12 height 7
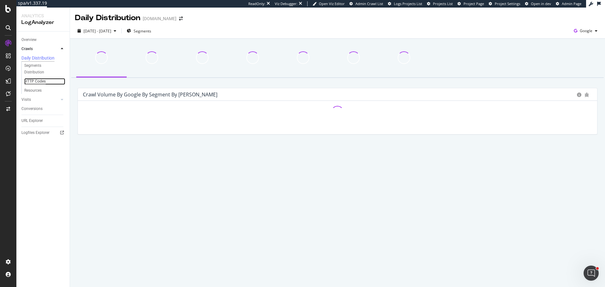
click at [36, 82] on div "HTTP Codes" at bounding box center [34, 81] width 21 height 7
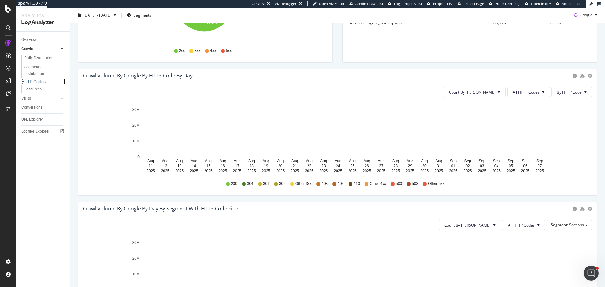
scroll to position [158, 0]
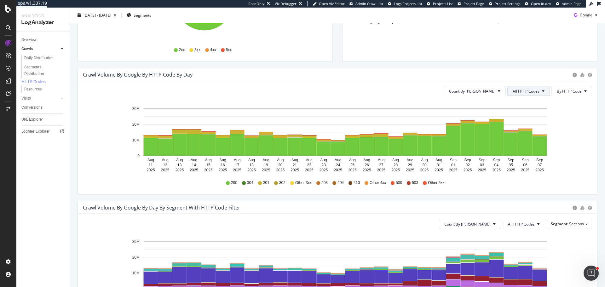
click at [527, 94] on button "All HTTP Codes" at bounding box center [528, 91] width 43 height 10
click at [526, 124] on span "Bad HTTP Codes" at bounding box center [525, 127] width 32 height 6
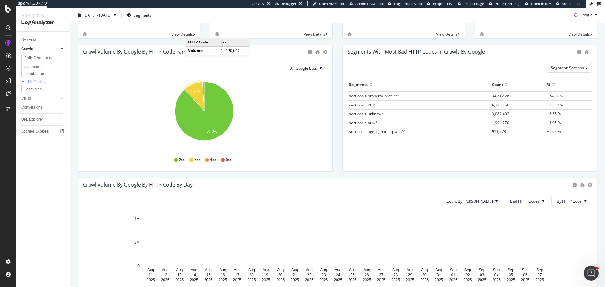
scroll to position [0, 0]
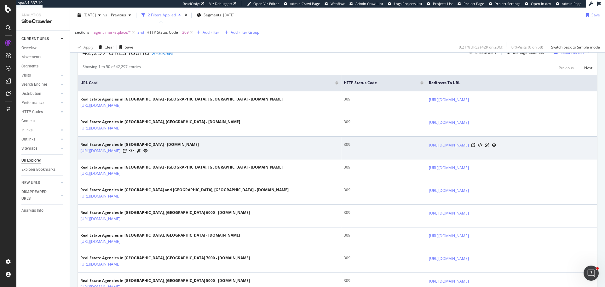
scroll to position [126, 0]
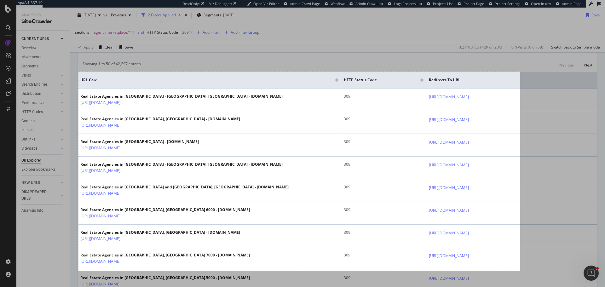
drag, startPoint x: 78, startPoint y: 72, endPoint x: 520, endPoint y: 271, distance: 484.1
click at [520, 271] on div "1401 X 631" at bounding box center [302, 143] width 605 height 287
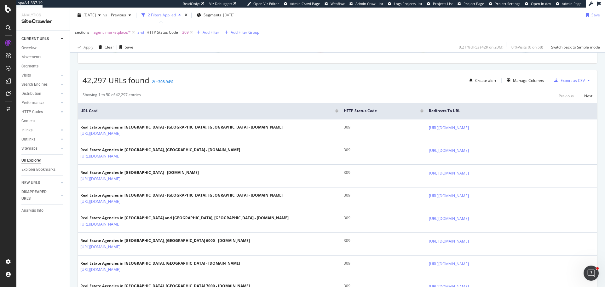
scroll to position [0, 0]
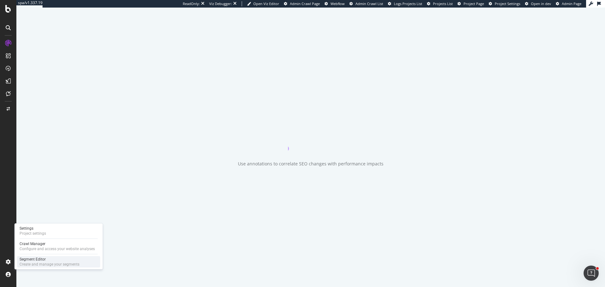
click at [35, 263] on div "Create and manage your segments" at bounding box center [50, 264] width 60 height 5
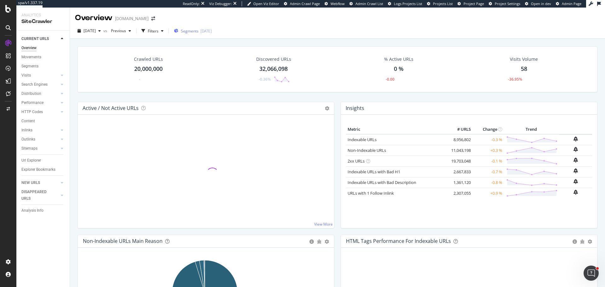
click at [202, 35] on div "Segments 2025-05-26" at bounding box center [193, 30] width 38 height 9
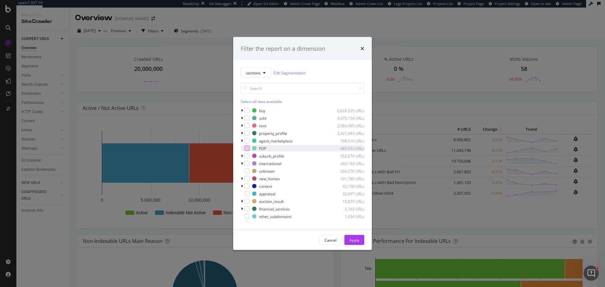
click at [247, 149] on div "modal" at bounding box center [246, 148] width 5 height 5
click at [355, 237] on div "Apply" at bounding box center [354, 239] width 10 height 9
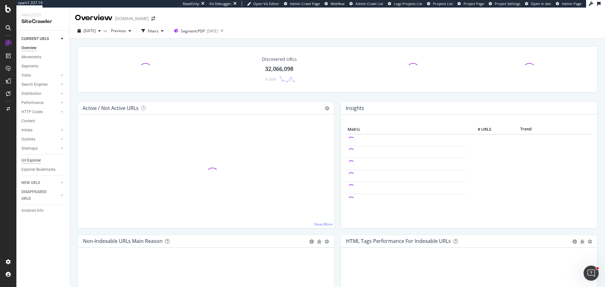
click at [33, 162] on div "Url Explorer" at bounding box center [31, 160] width 20 height 7
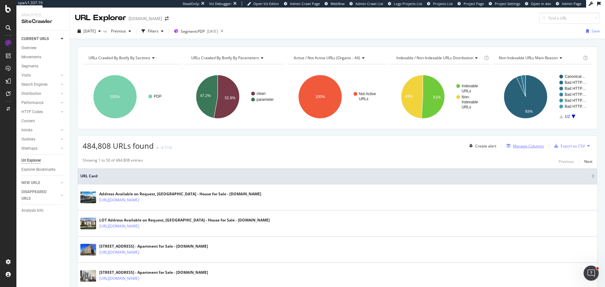
click at [522, 148] on div "Manage Columns" at bounding box center [528, 145] width 31 height 5
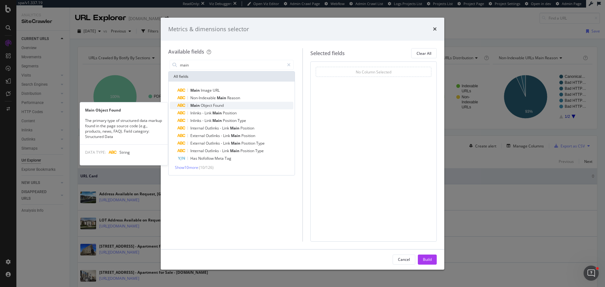
type input "main"
click at [201, 105] on span "Object" at bounding box center [207, 105] width 12 height 5
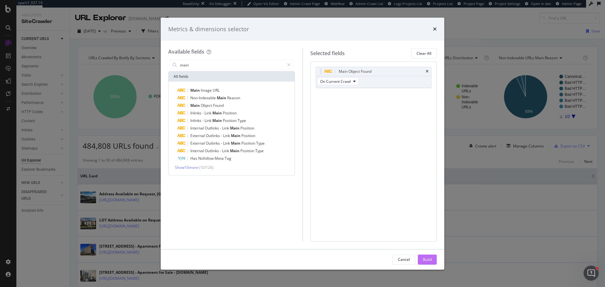
click div "Build"
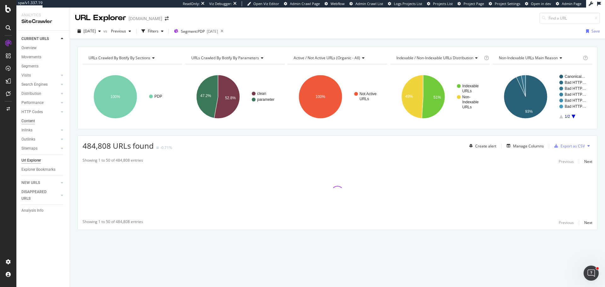
click div "Content"
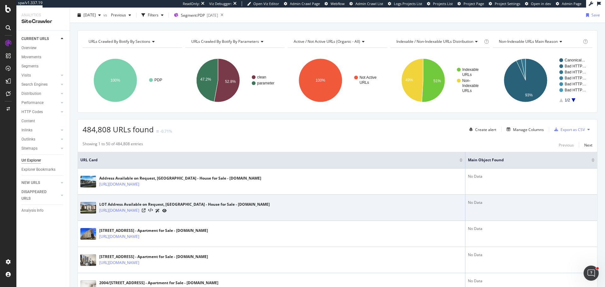
scroll to position [32, 0]
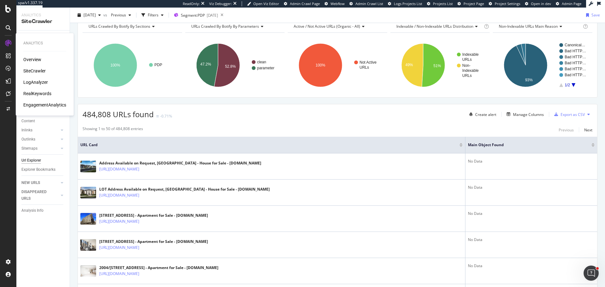
click div "EngagementAnalytics"
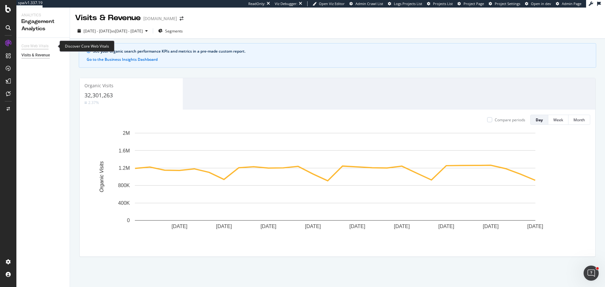
click div "Core Web Vitals"
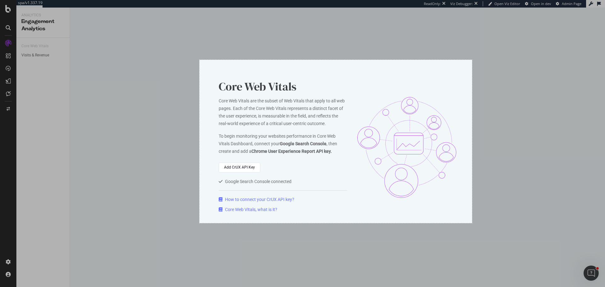
drag, startPoint x: 199, startPoint y: 60, endPoint x: 472, endPoint y: 223, distance: 317.7
click div "865 X 518"
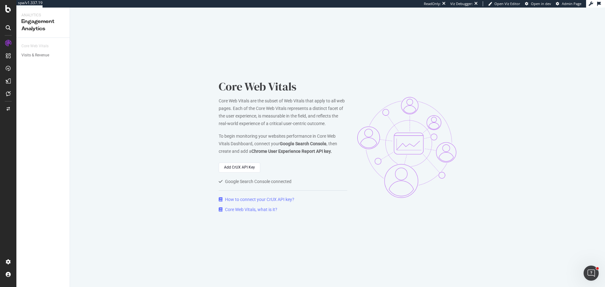
click div "Core Web Vitals, what is it?"
click div "How to connect your CrUX API key?"
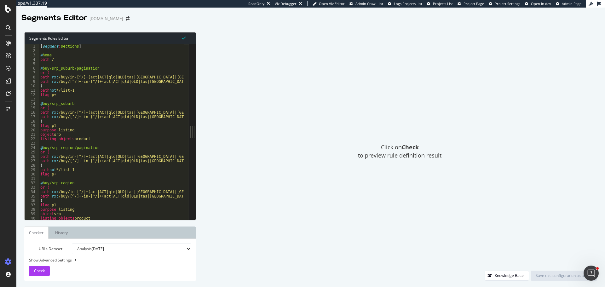
type textarea "path rx:/buy/in-[^/]+(act|ACT|qld|QLD|tas|TAS|nsw|NSW|vic|VIC|wa|WA|sa|SA|nt|NT…"
click at [106, 113] on div "[ segment : sections ] @ home path / @ buy/srp_suburb/pagination or ( path rx :…" at bounding box center [150, 134] width 223 height 180
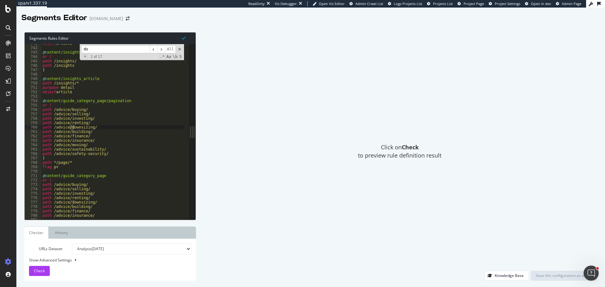
type input "d"
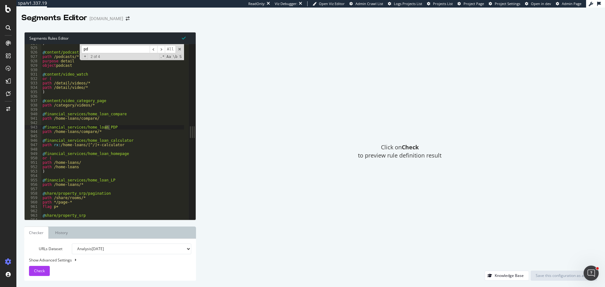
type input "pdp"
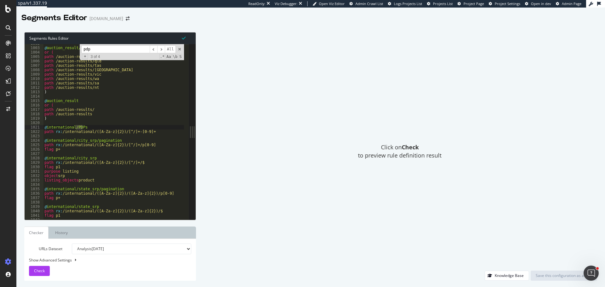
scroll to position [4656, 0]
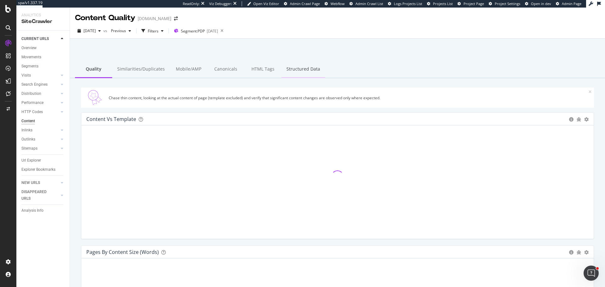
click at [295, 70] on div "Structured Data" at bounding box center [303, 69] width 44 height 17
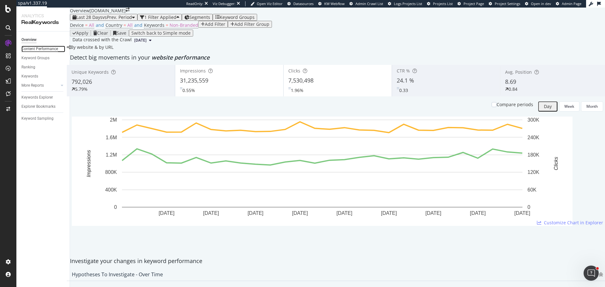
click at [47, 47] on div "Content Performance" at bounding box center [39, 49] width 37 height 7
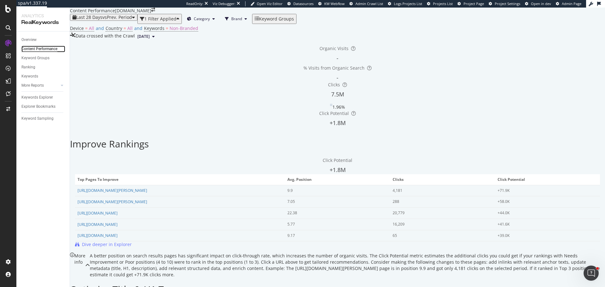
scroll to position [195, 0]
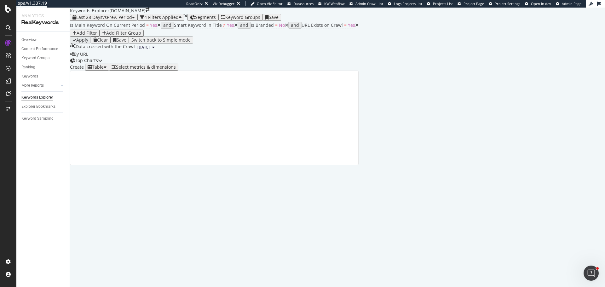
click at [98, 64] on div "Top Charts" at bounding box center [84, 60] width 28 height 6
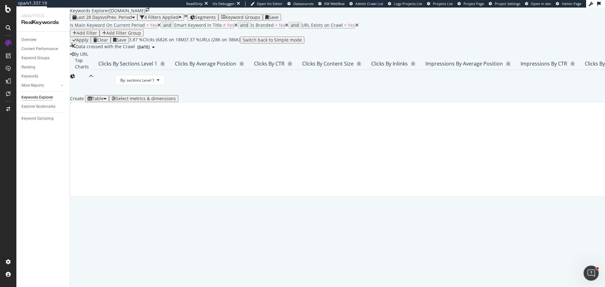
click at [89, 95] on div "Top Charts" at bounding box center [79, 76] width 19 height 38
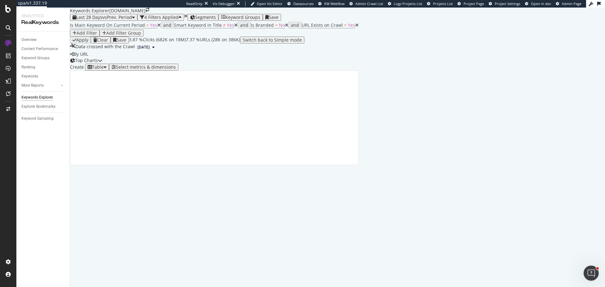
click at [216, 20] on span "Segments" at bounding box center [205, 17] width 21 height 6
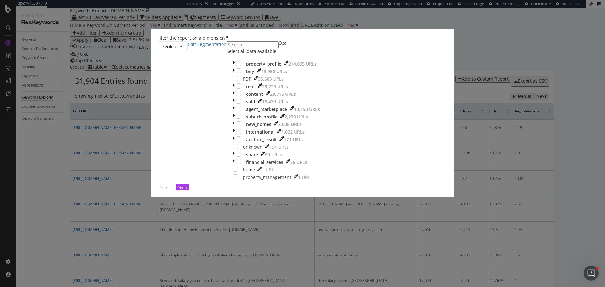
click at [219, 30] on div "Filter the report on a dimension sections Edit Segmentation Select all data ava…" at bounding box center [302, 143] width 605 height 287
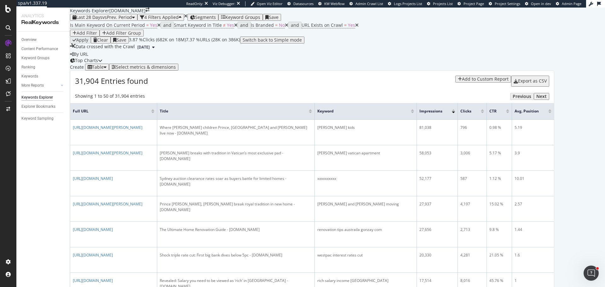
scroll to position [347, 0]
click at [216, 14] on span "Segments" at bounding box center [205, 17] width 21 height 6
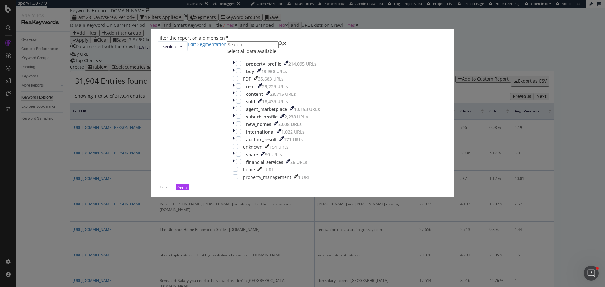
click at [261, 55] on div "Select all data available" at bounding box center [277, 51] width 100 height 6
click at [241, 96] on div "modal" at bounding box center [238, 93] width 5 height 5
click at [187, 190] on div "Apply" at bounding box center [182, 186] width 10 height 5
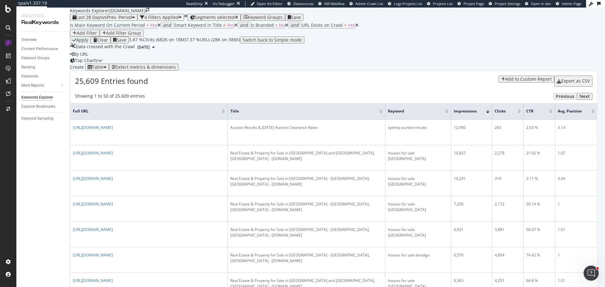
scroll to position [95, 0]
